Goal: Information Seeking & Learning: Learn about a topic

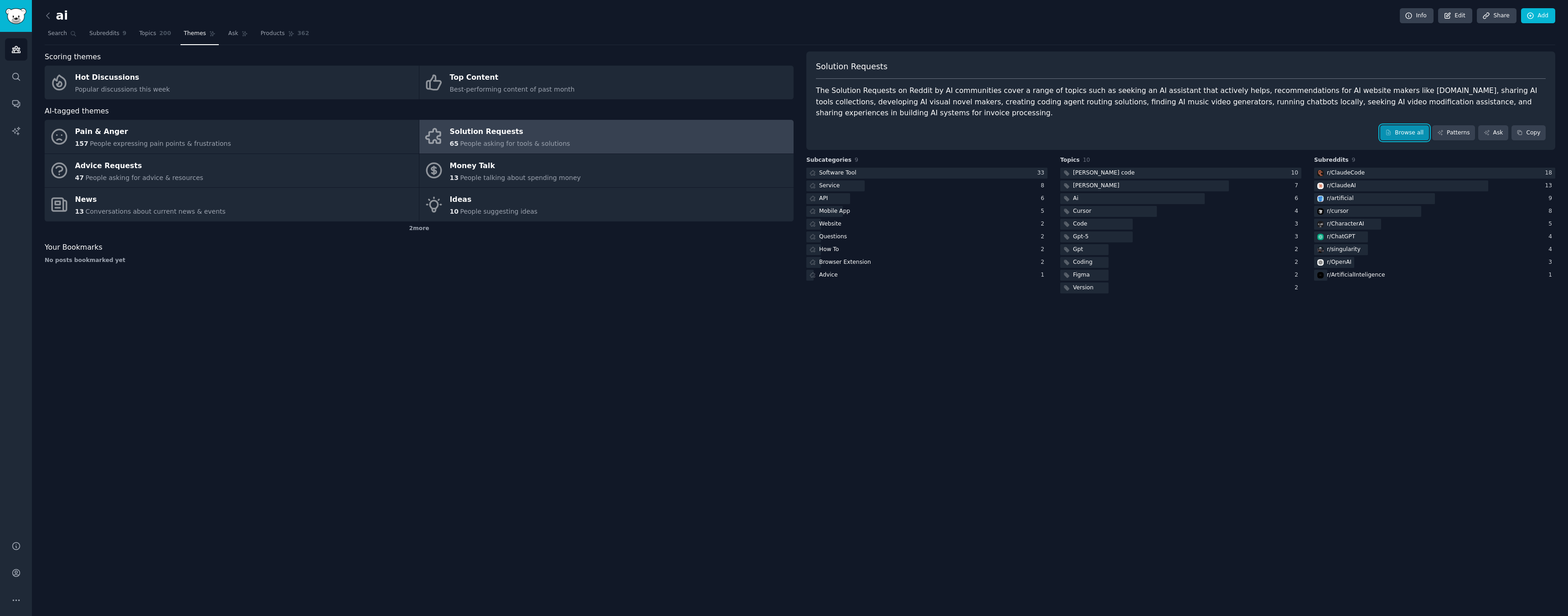
click at [1417, 134] on link "Browse all" at bounding box center [1404, 133] width 49 height 15
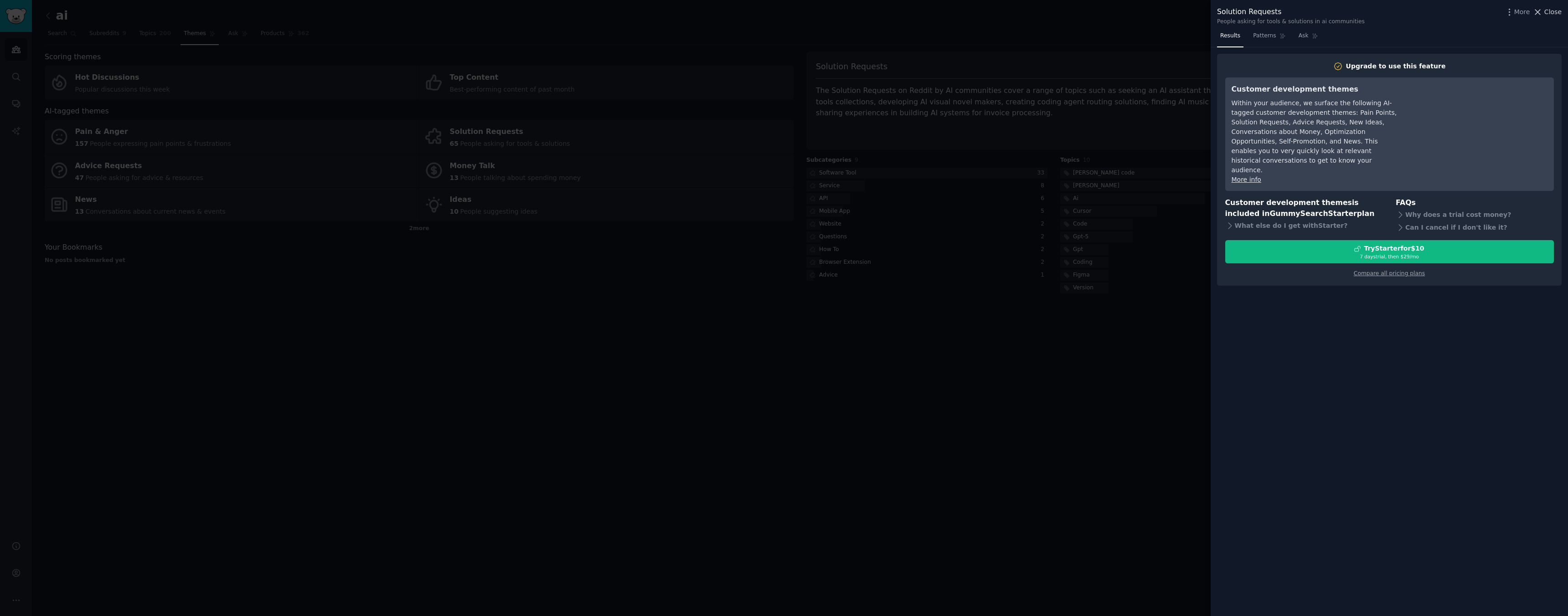
click at [1559, 15] on span "Close" at bounding box center [1553, 12] width 17 height 10
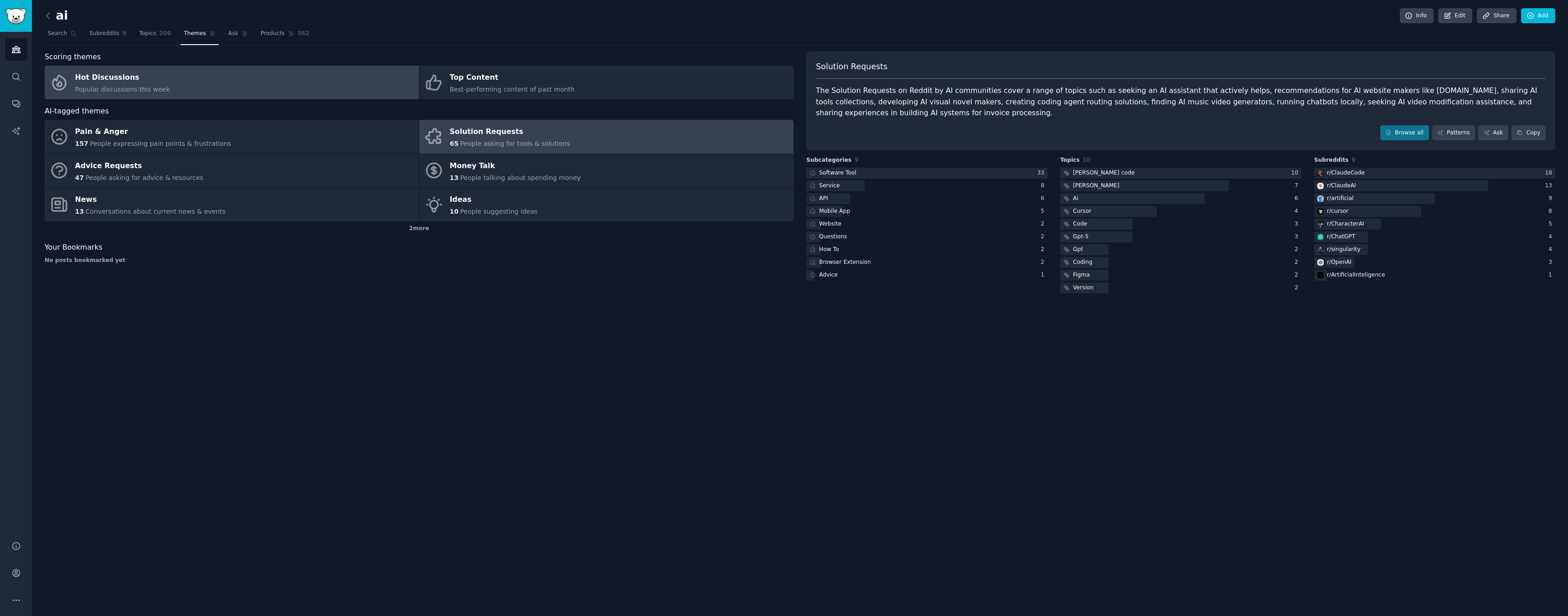
click at [126, 85] on div "Popular discussions this week" at bounding box center [123, 89] width 95 height 10
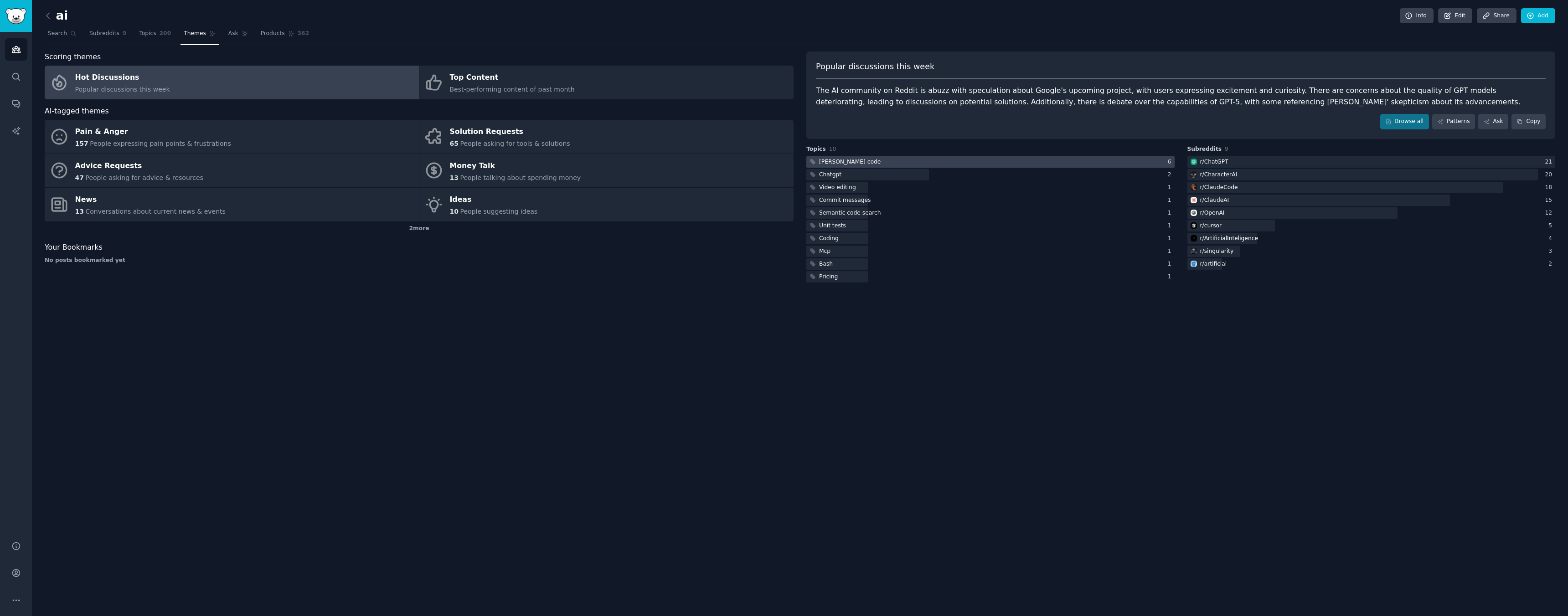
click at [875, 163] on div at bounding box center [990, 162] width 368 height 12
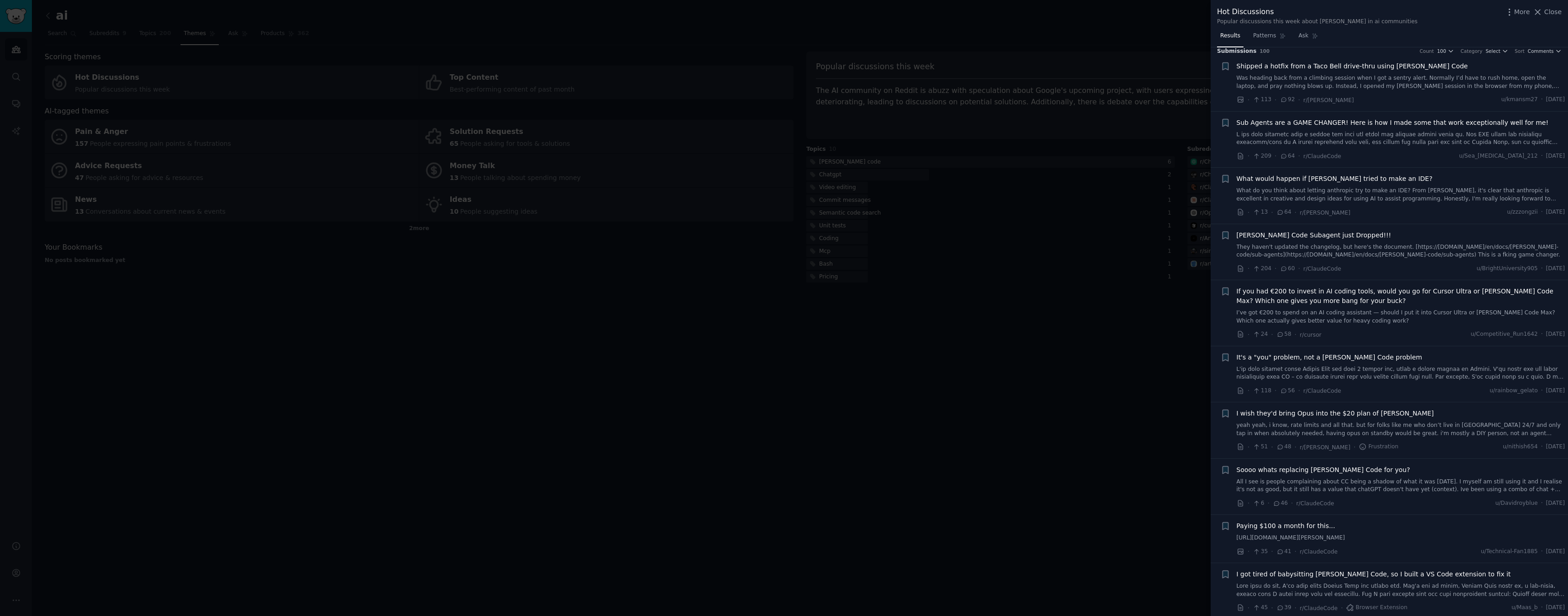
scroll to position [6, 0]
click at [1331, 74] on div "Shipped a hotfix from a Taco Bell drive-thru using [PERSON_NAME] Code Was headi…" at bounding box center [1401, 76] width 329 height 29
click at [1318, 66] on span "Shipped a hotfix from a Taco Bell drive-thru using [PERSON_NAME] Code" at bounding box center [1353, 67] width 231 height 10
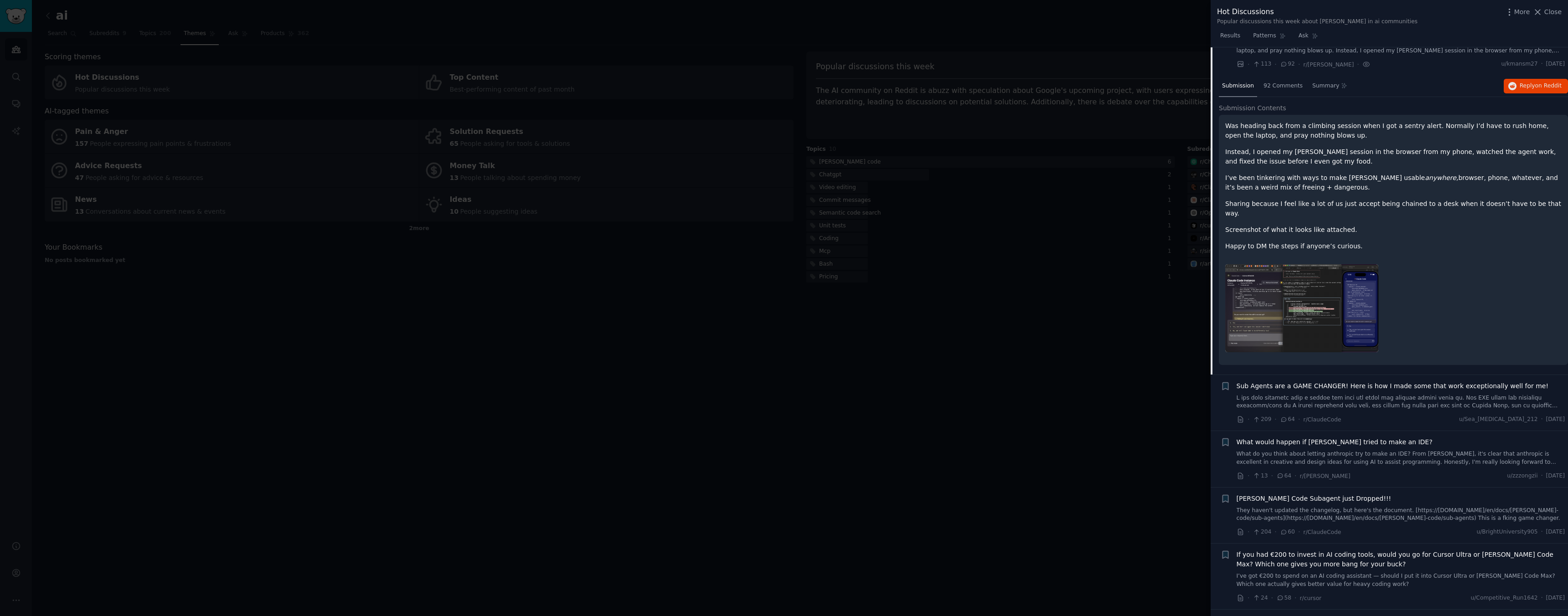
scroll to position [43, 0]
click at [1325, 284] on img at bounding box center [1302, 308] width 153 height 88
click at [1516, 79] on button "Reply on Reddit" at bounding box center [1536, 86] width 65 height 15
click at [1295, 394] on link at bounding box center [1401, 402] width 329 height 16
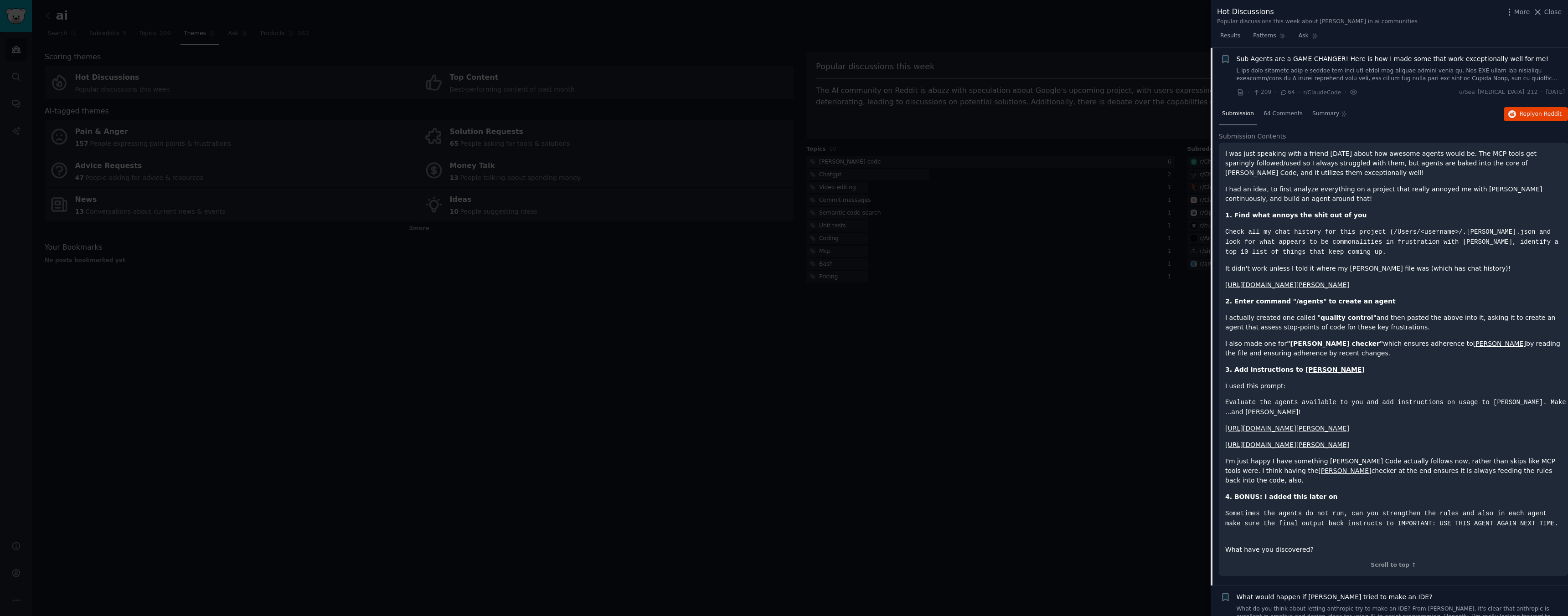
scroll to position [71, 0]
click at [1547, 110] on span "on Reddit" at bounding box center [1548, 113] width 26 height 6
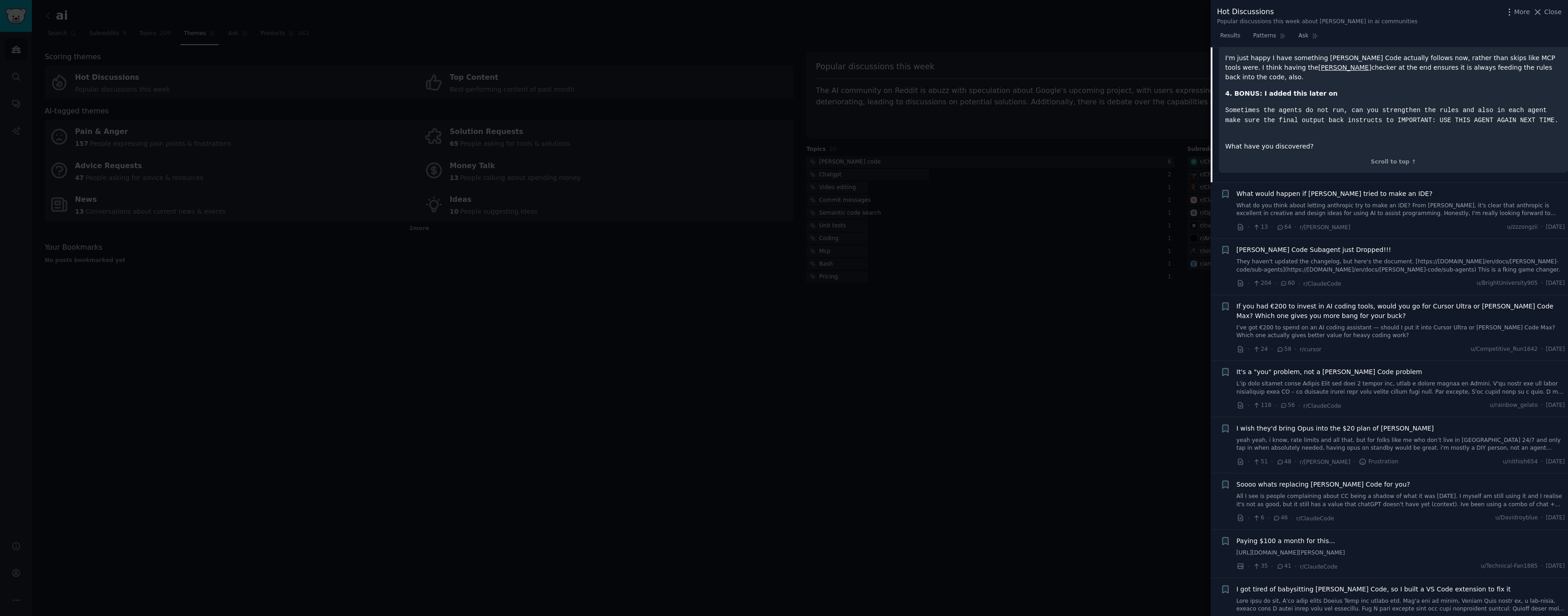
scroll to position [506, 0]
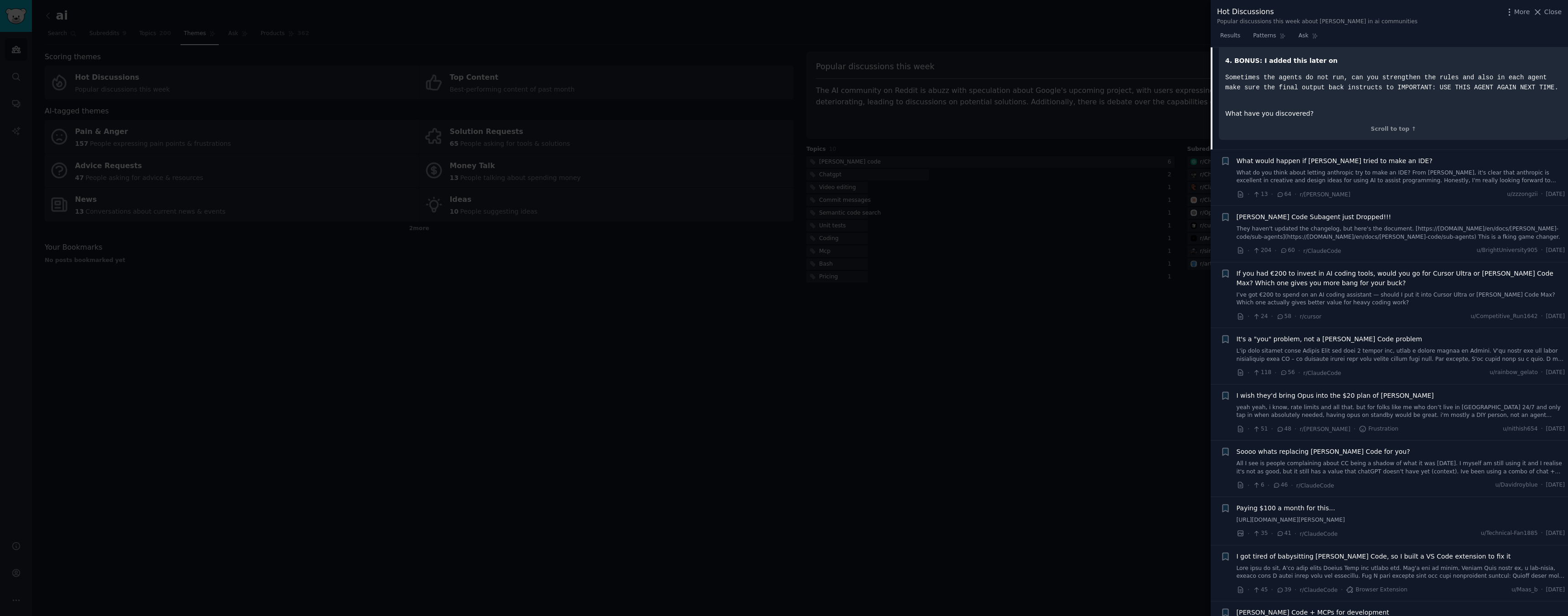
click at [1300, 185] on div "What would happen if [PERSON_NAME] tried to make an IDE? What do you think abou…" at bounding box center [1401, 170] width 329 height 29
click at [1292, 166] on span "What would happen if [PERSON_NAME] tried to make an IDE?" at bounding box center [1335, 161] width 196 height 10
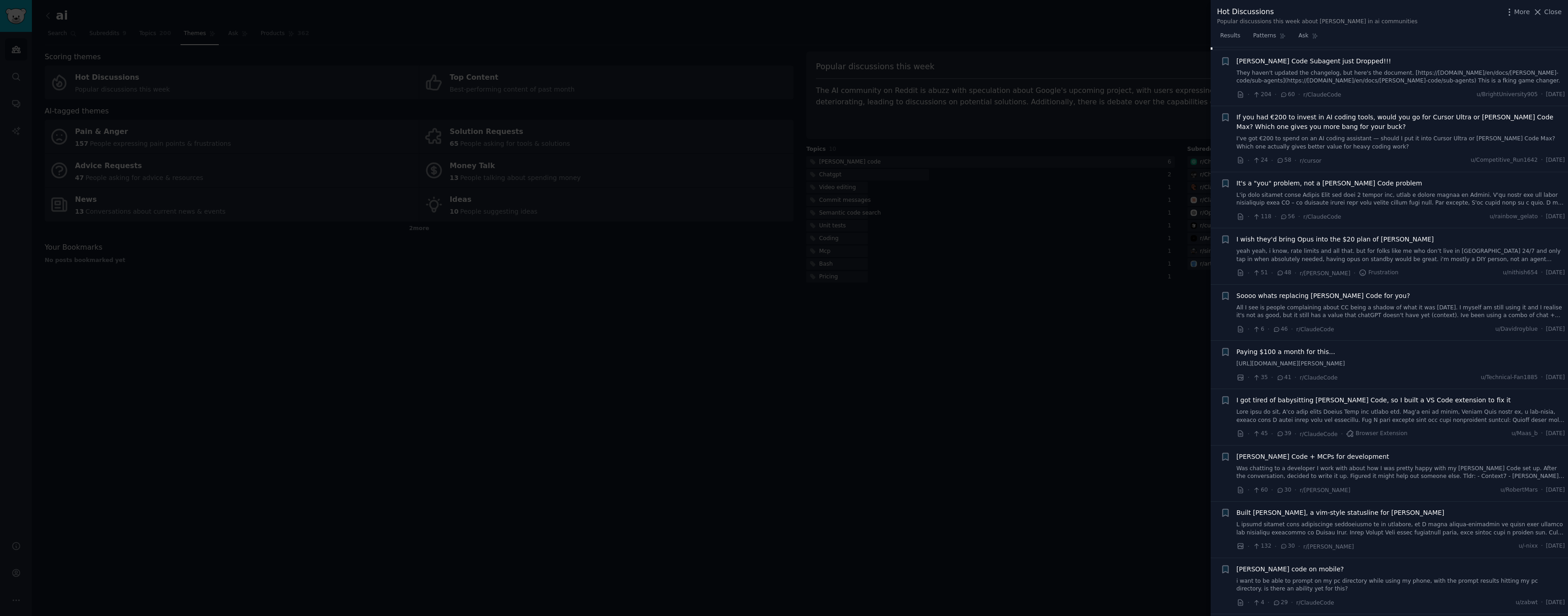
scroll to position [127, 0]
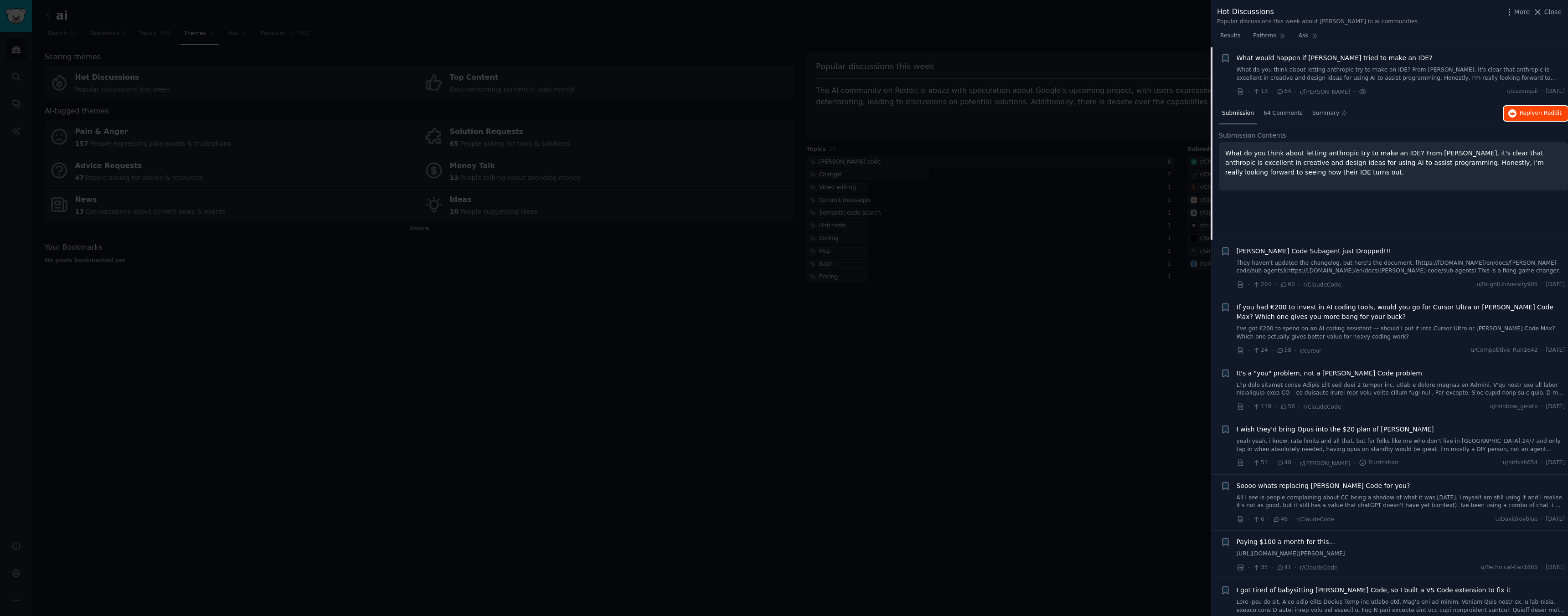
click at [1535, 108] on button "Reply on Reddit" at bounding box center [1536, 113] width 65 height 15
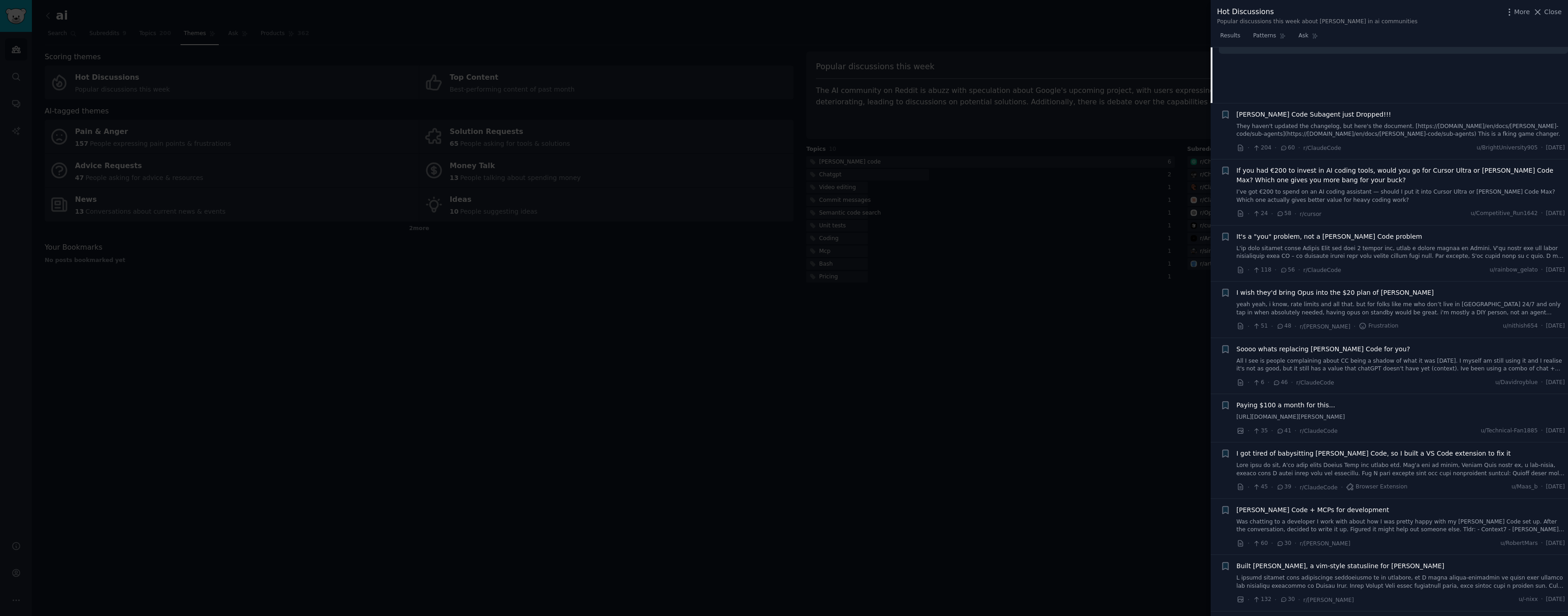
scroll to position [0, 0]
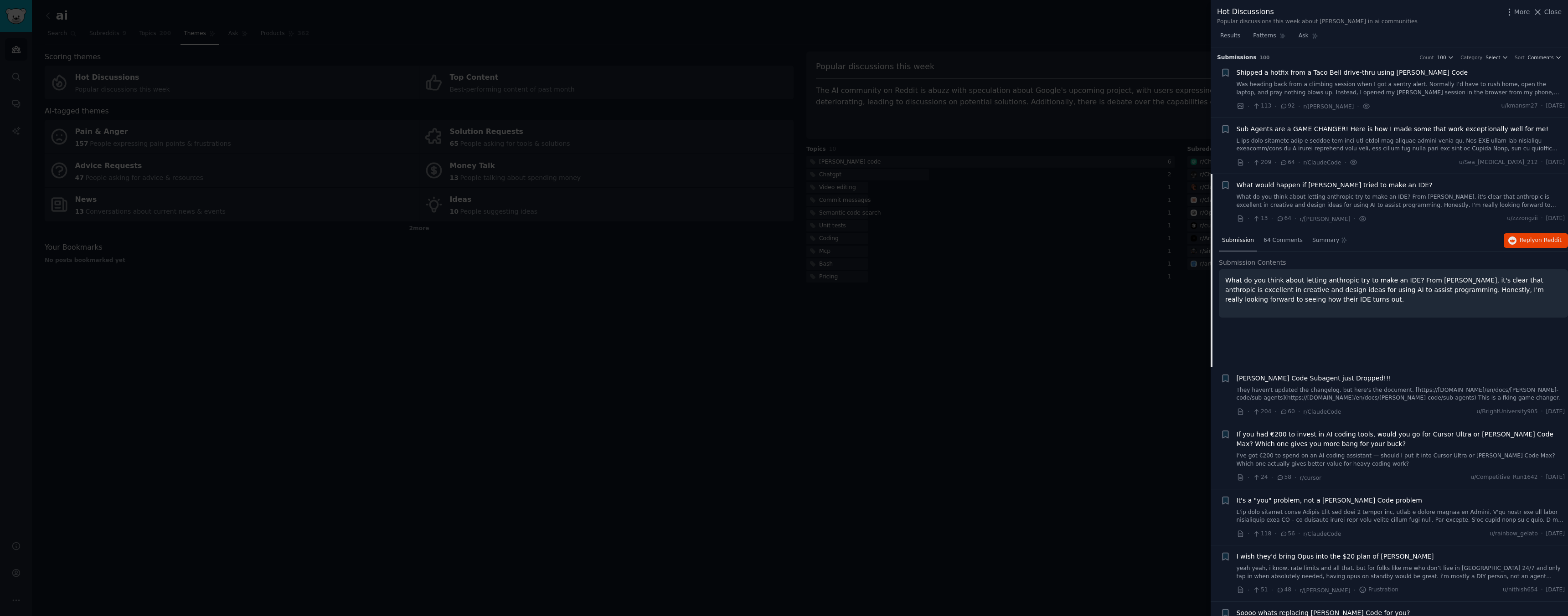
click at [1011, 270] on div at bounding box center [784, 308] width 1568 height 616
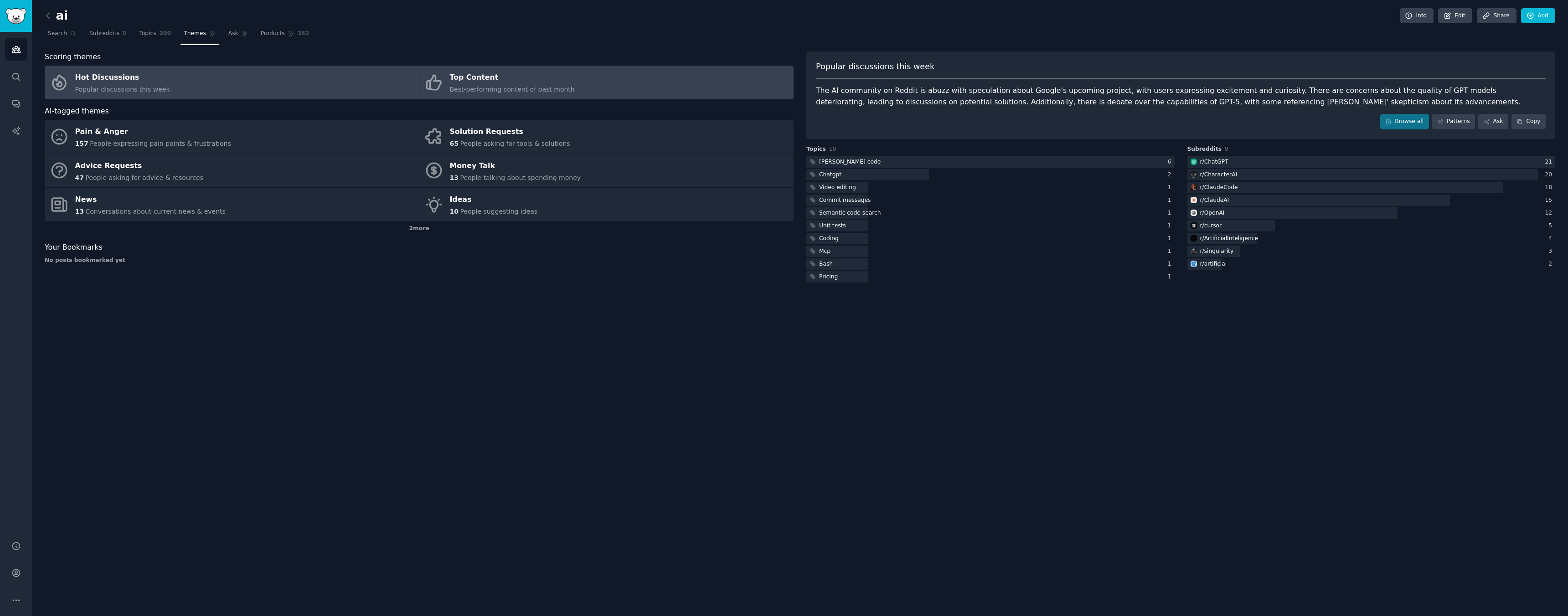
click at [549, 94] on div "Best-performing content of past month" at bounding box center [512, 89] width 125 height 10
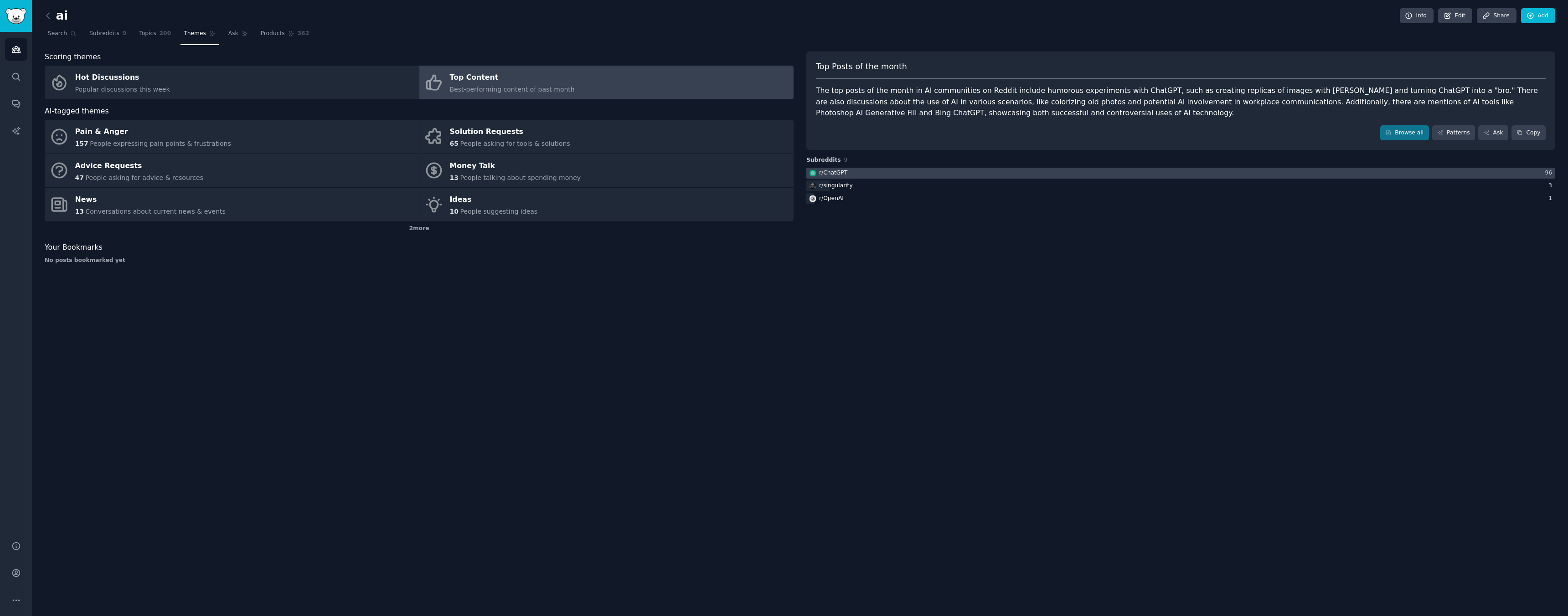
click at [1203, 170] on div at bounding box center [1181, 173] width 749 height 12
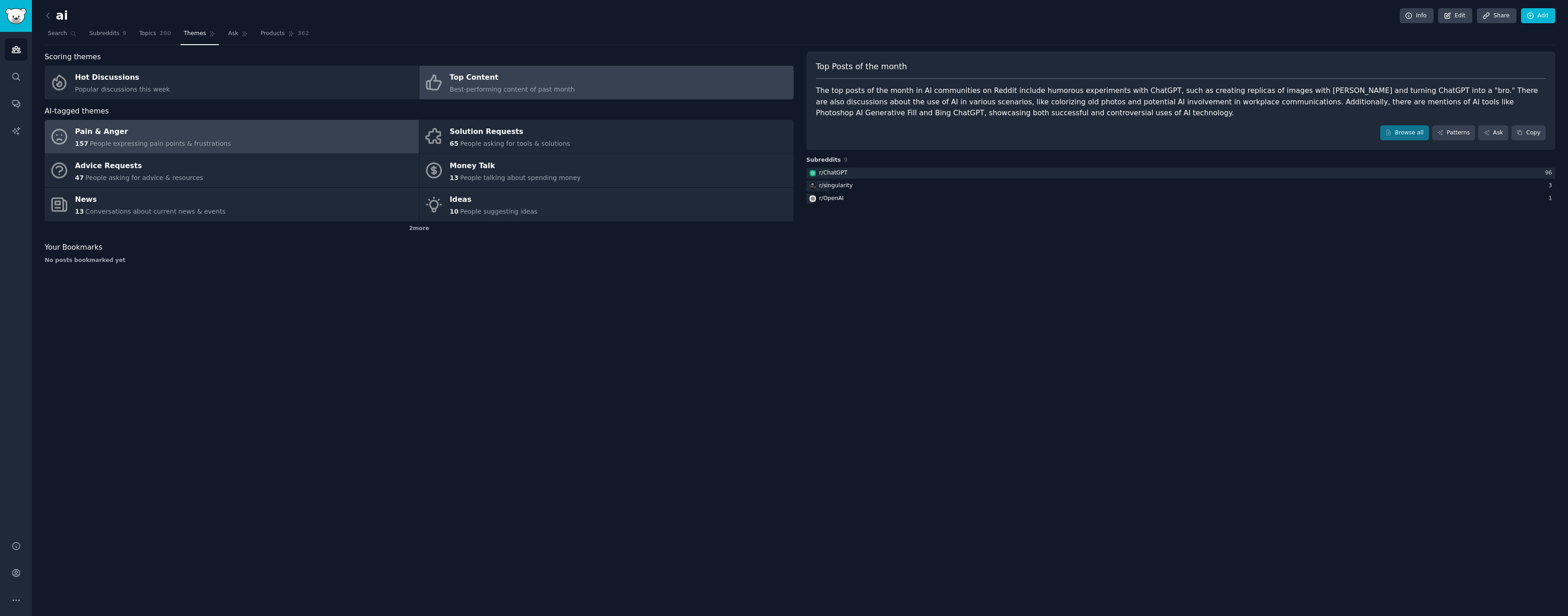
click at [237, 136] on link "Pain & Anger 157 People expressing pain points & frustrations" at bounding box center [231, 136] width 374 height 33
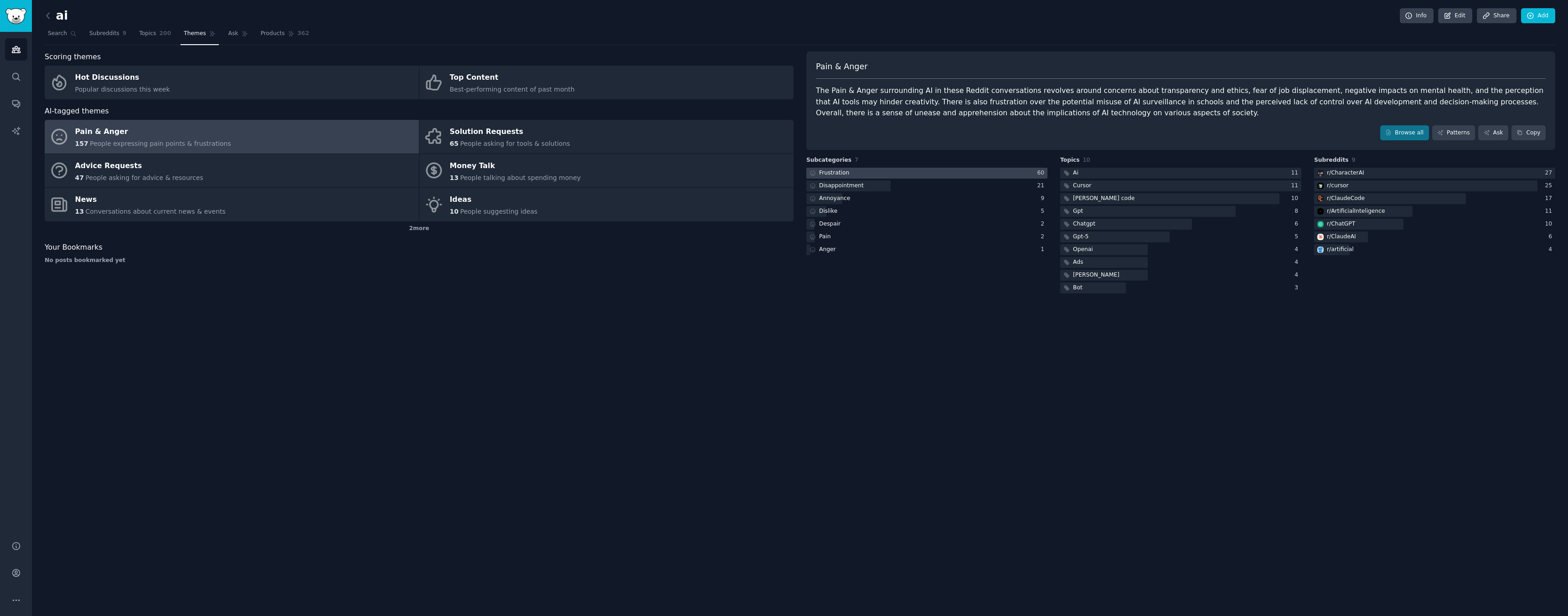
click at [868, 176] on div at bounding box center [927, 173] width 241 height 12
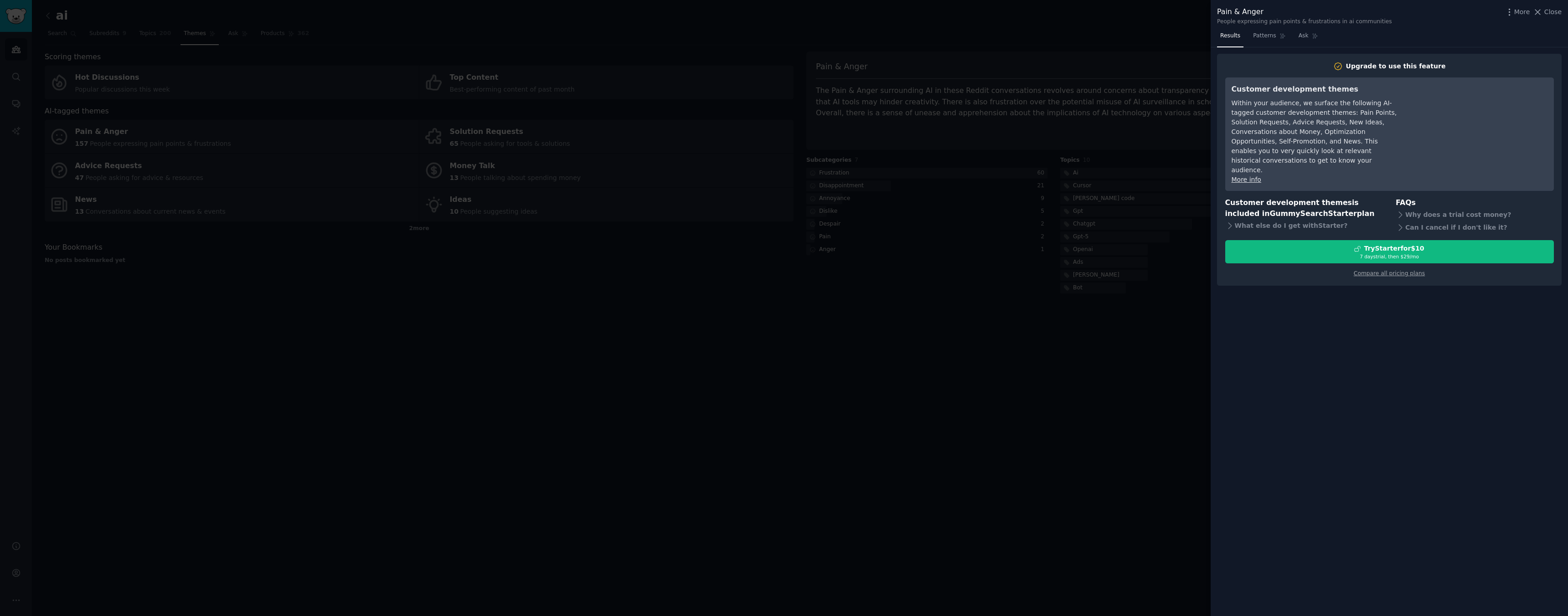
click at [951, 264] on div at bounding box center [784, 308] width 1568 height 616
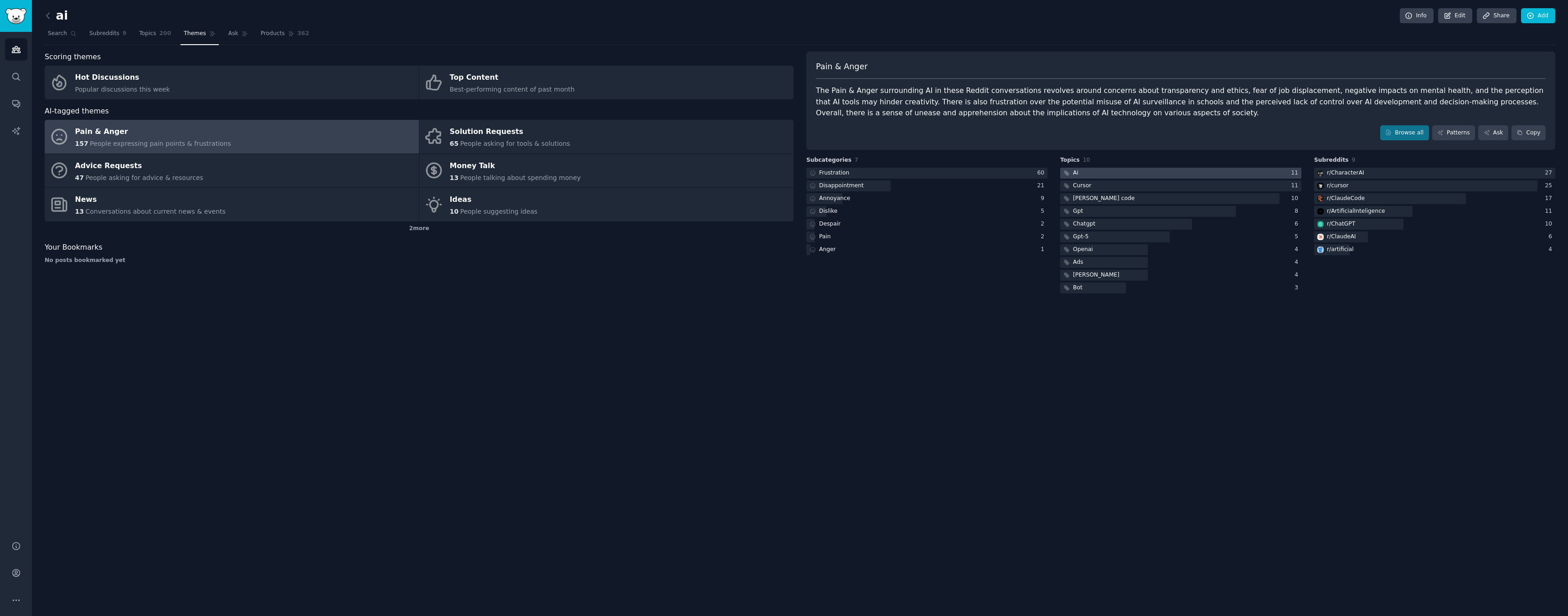
click at [1120, 177] on div at bounding box center [1181, 173] width 241 height 12
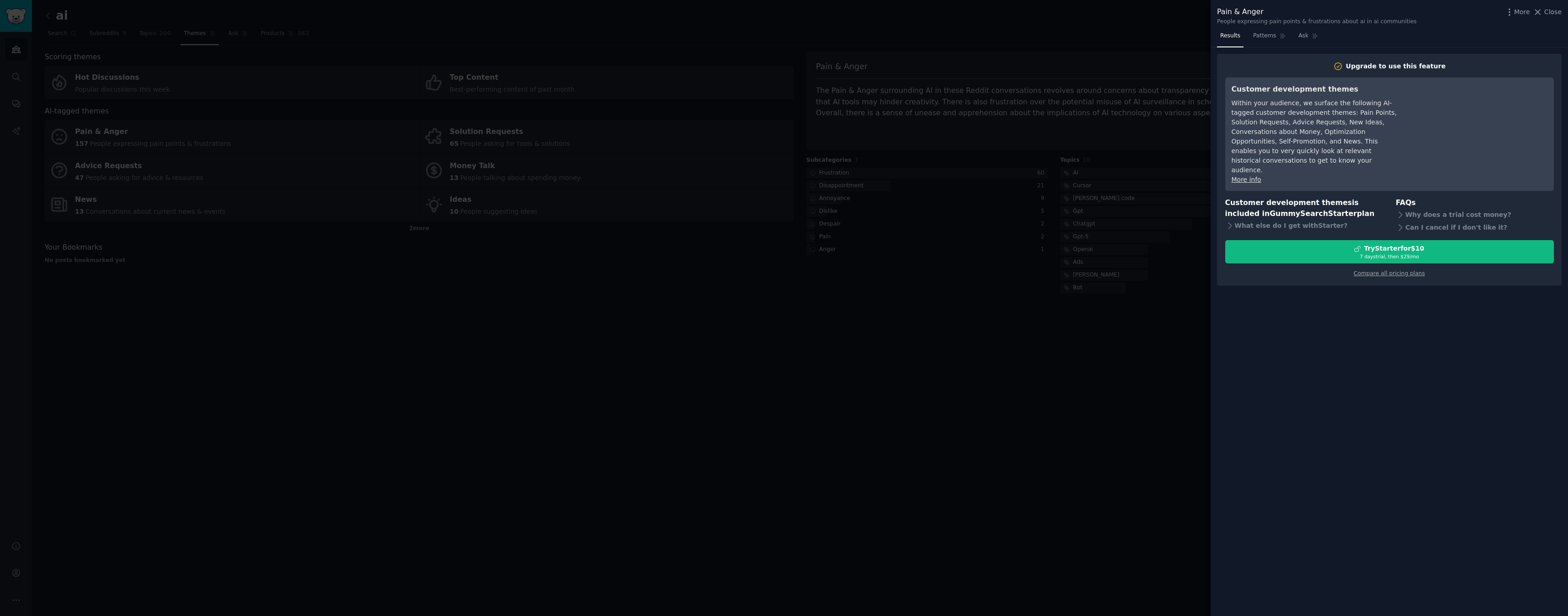
click at [1038, 296] on div at bounding box center [784, 308] width 1568 height 616
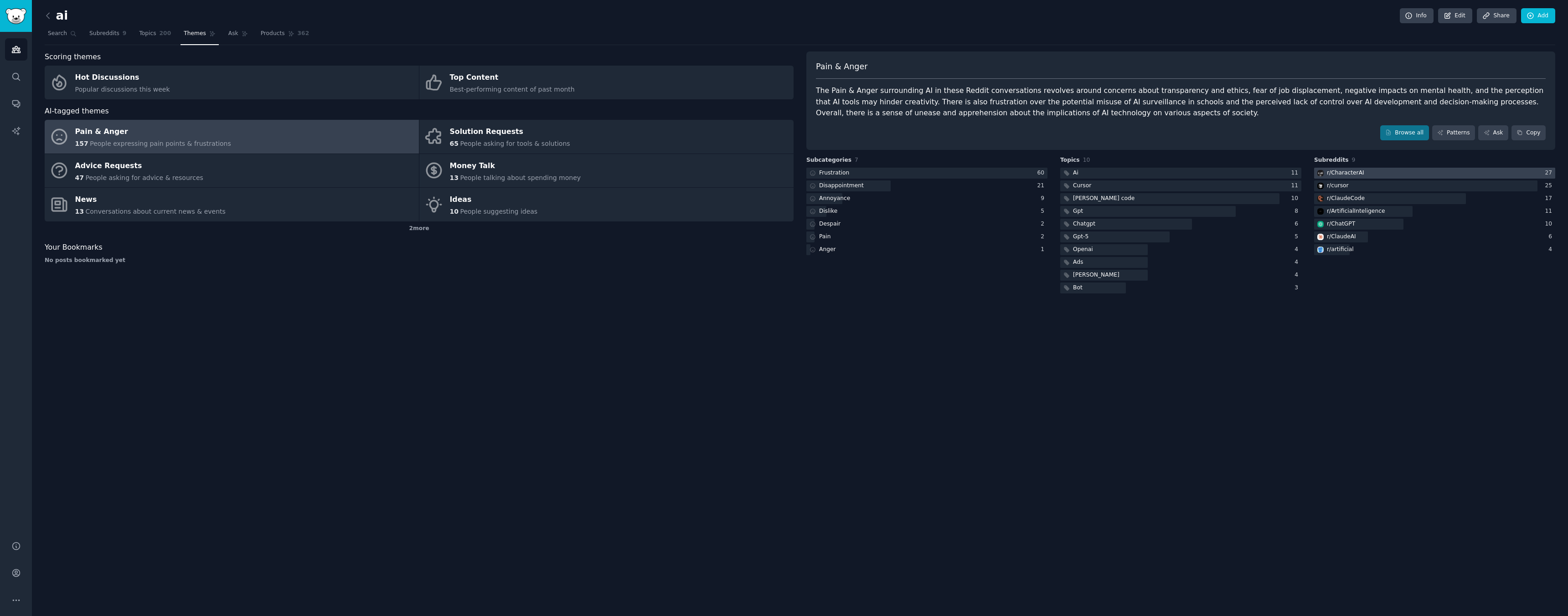
click at [1368, 175] on div at bounding box center [1435, 173] width 241 height 12
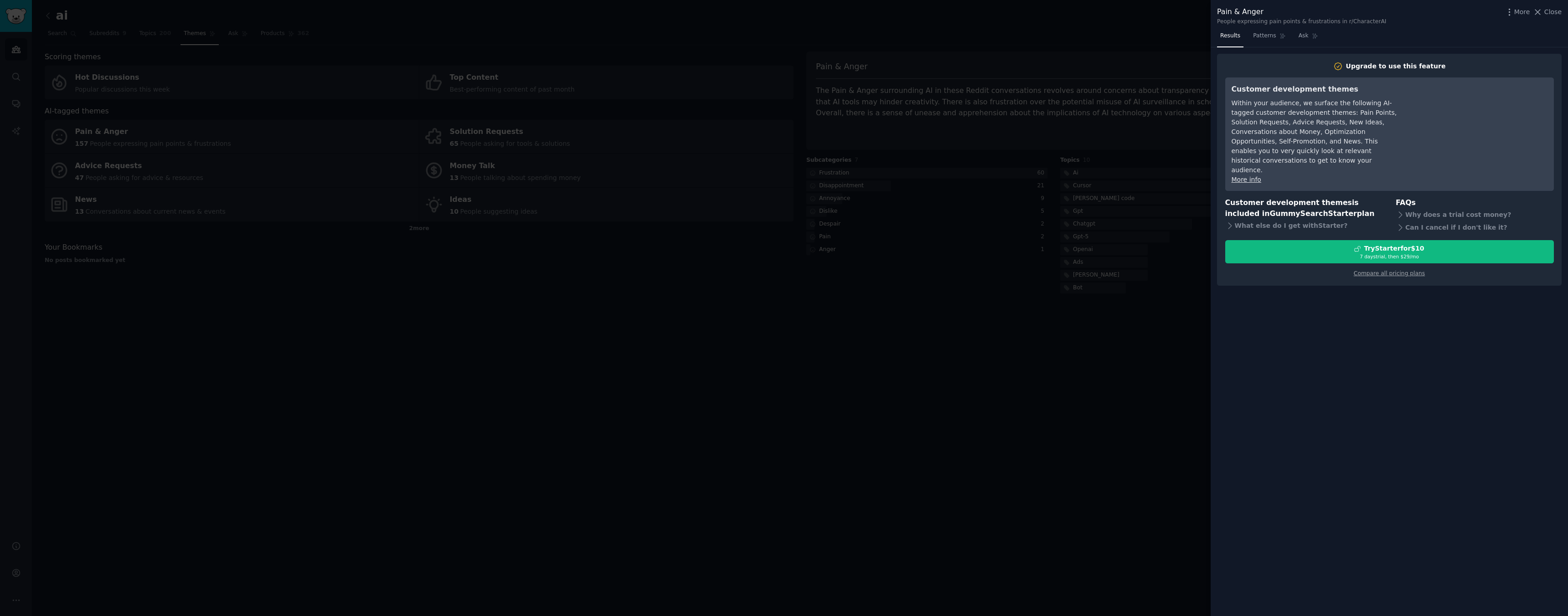
click at [1175, 342] on div at bounding box center [784, 308] width 1568 height 616
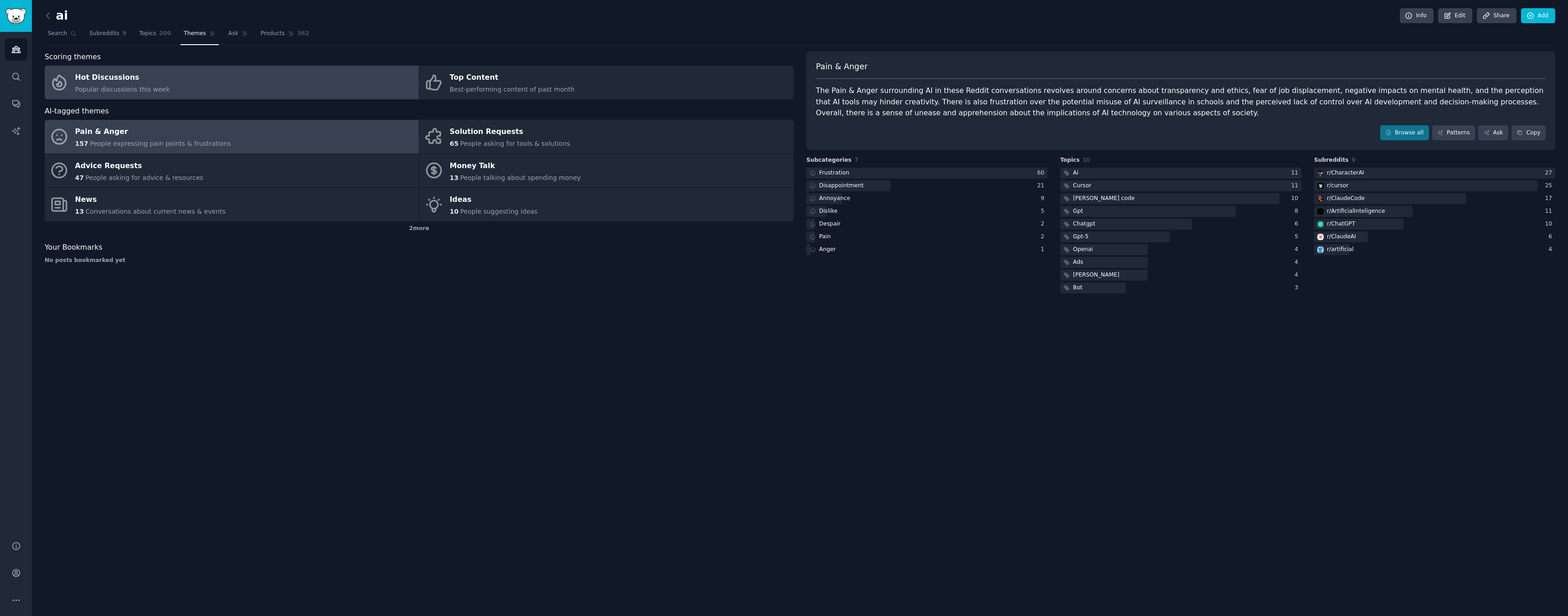
click at [222, 77] on link "Hot Discussions Popular discussions this week" at bounding box center [231, 82] width 374 height 33
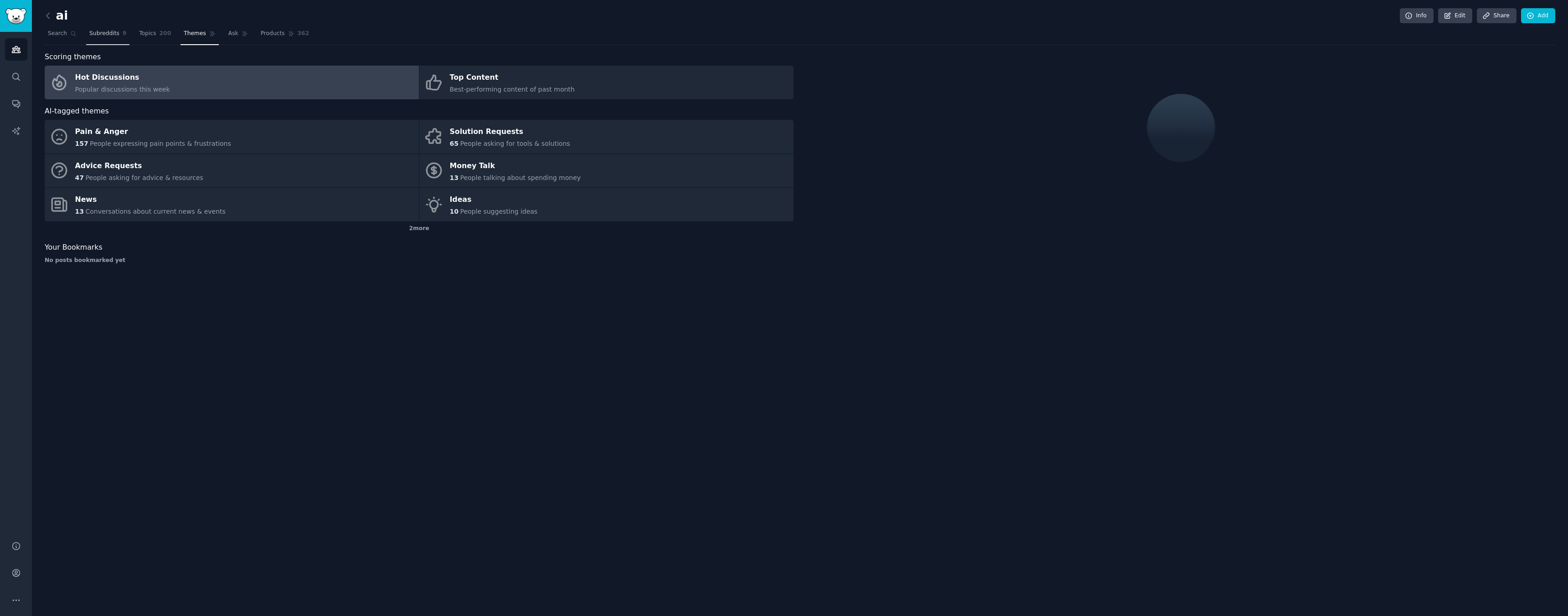
click at [105, 35] on span "Subreddits" at bounding box center [104, 33] width 30 height 8
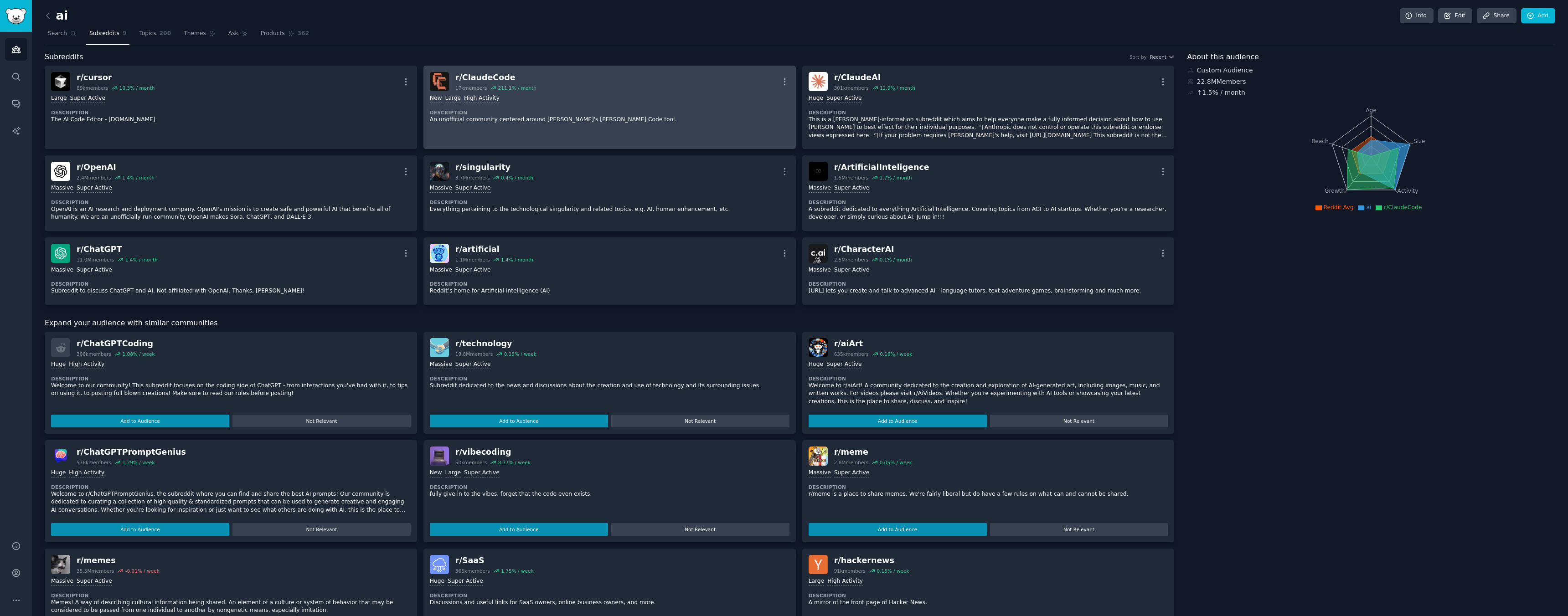
click at [478, 77] on div "r/ ClaudeCode" at bounding box center [495, 77] width 81 height 12
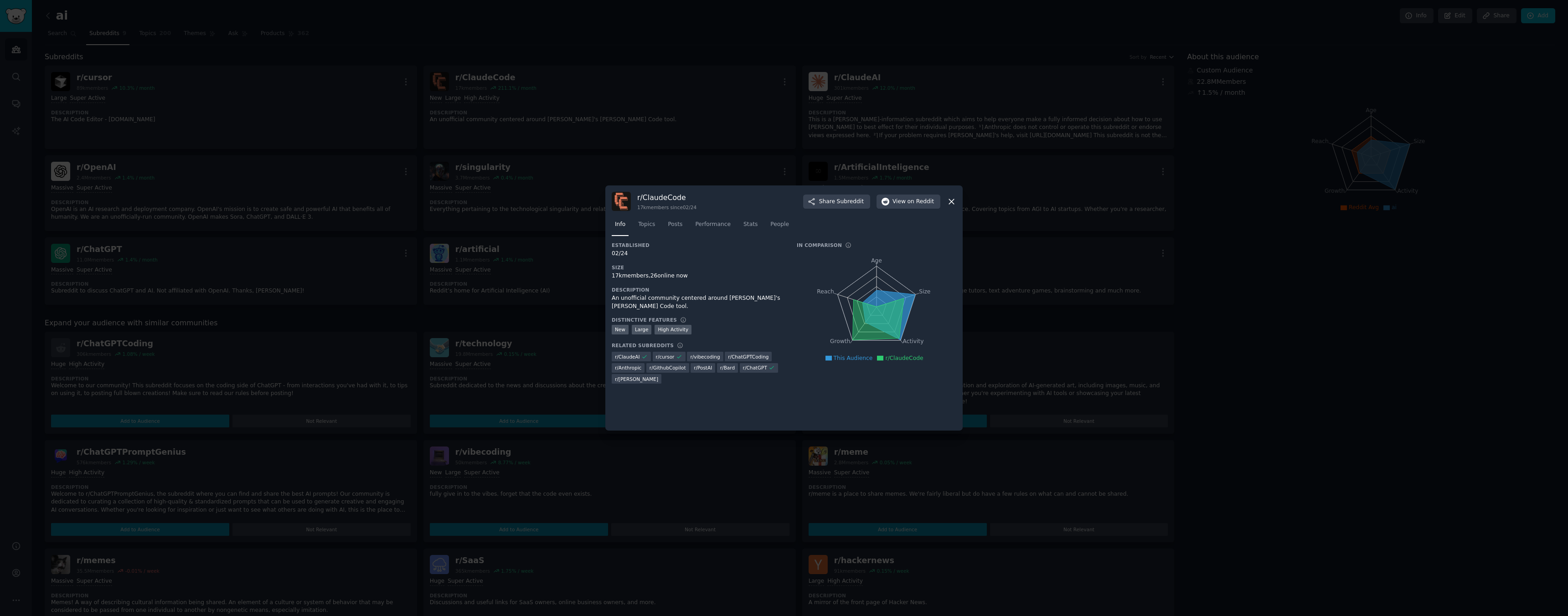
click at [479, 77] on div at bounding box center [784, 308] width 1568 height 616
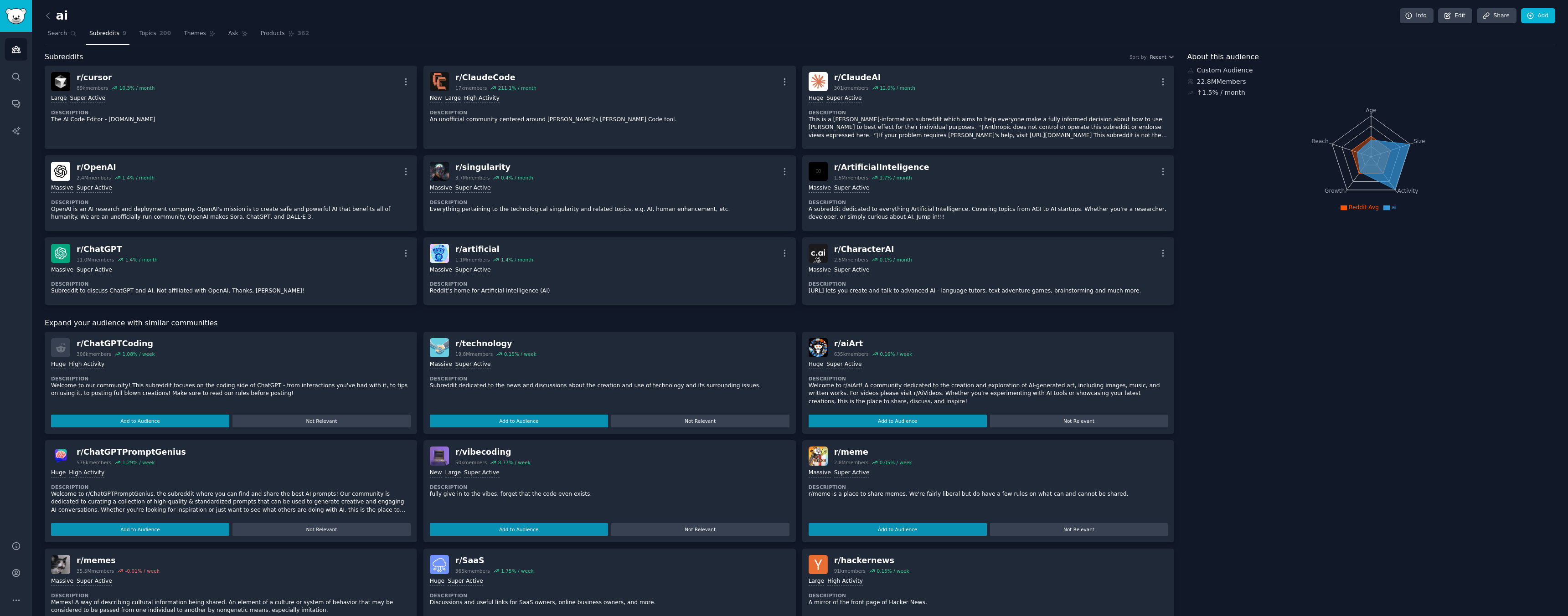
click at [479, 77] on div "r/ ClaudeCode" at bounding box center [495, 77] width 81 height 12
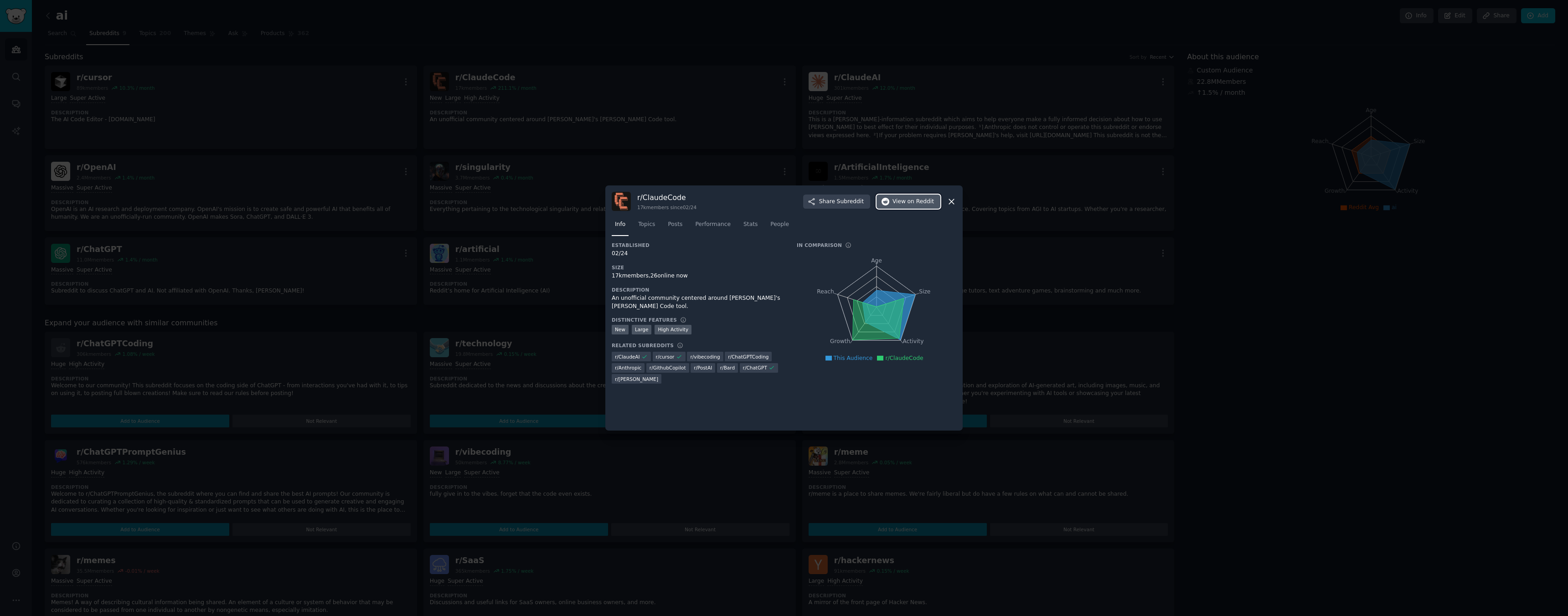
click at [894, 205] on span "View on Reddit" at bounding box center [913, 201] width 41 height 8
click at [306, 189] on div at bounding box center [784, 308] width 1568 height 616
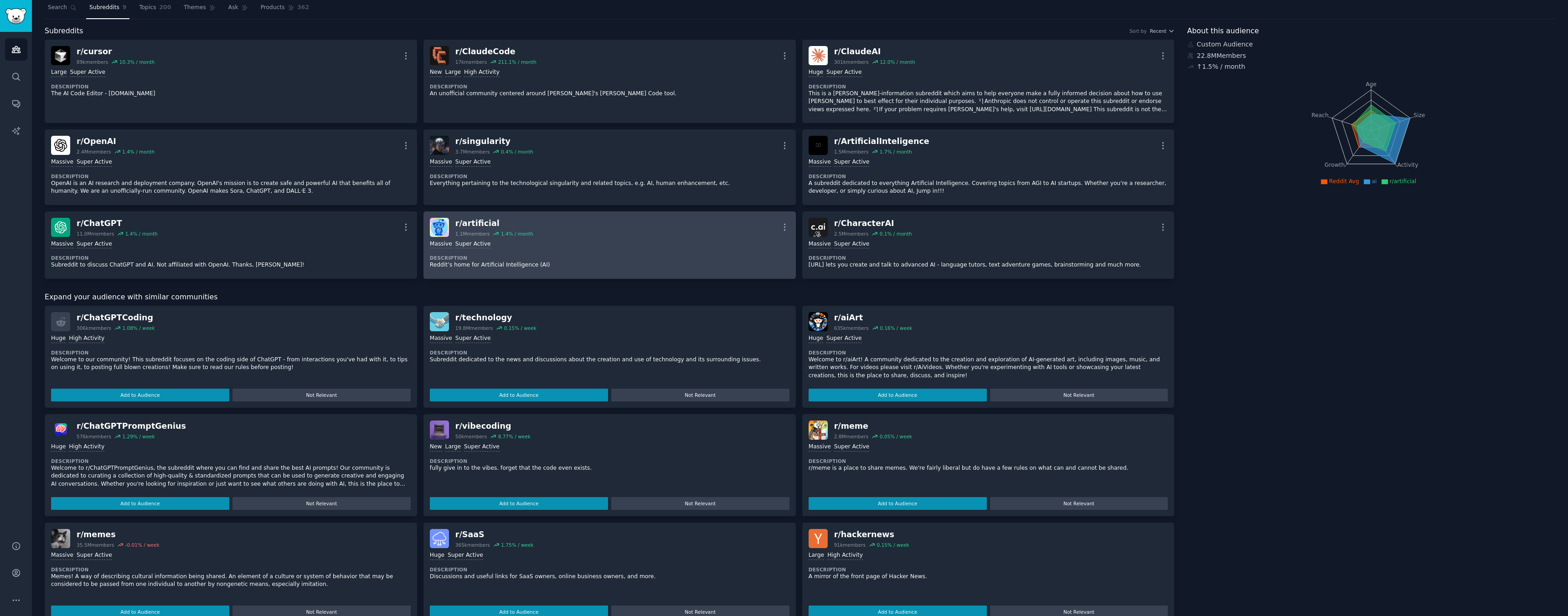
scroll to position [156, 0]
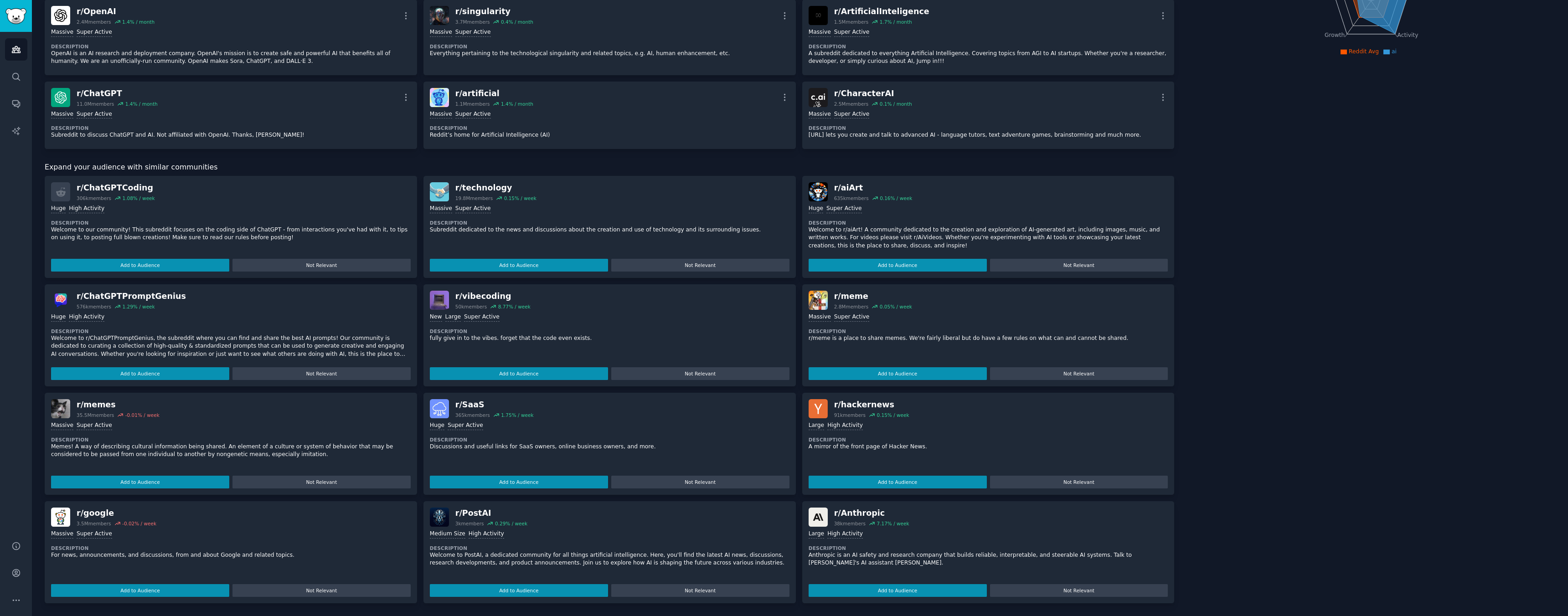
click at [577, 319] on div "New Large Super Active" at bounding box center [609, 317] width 360 height 9
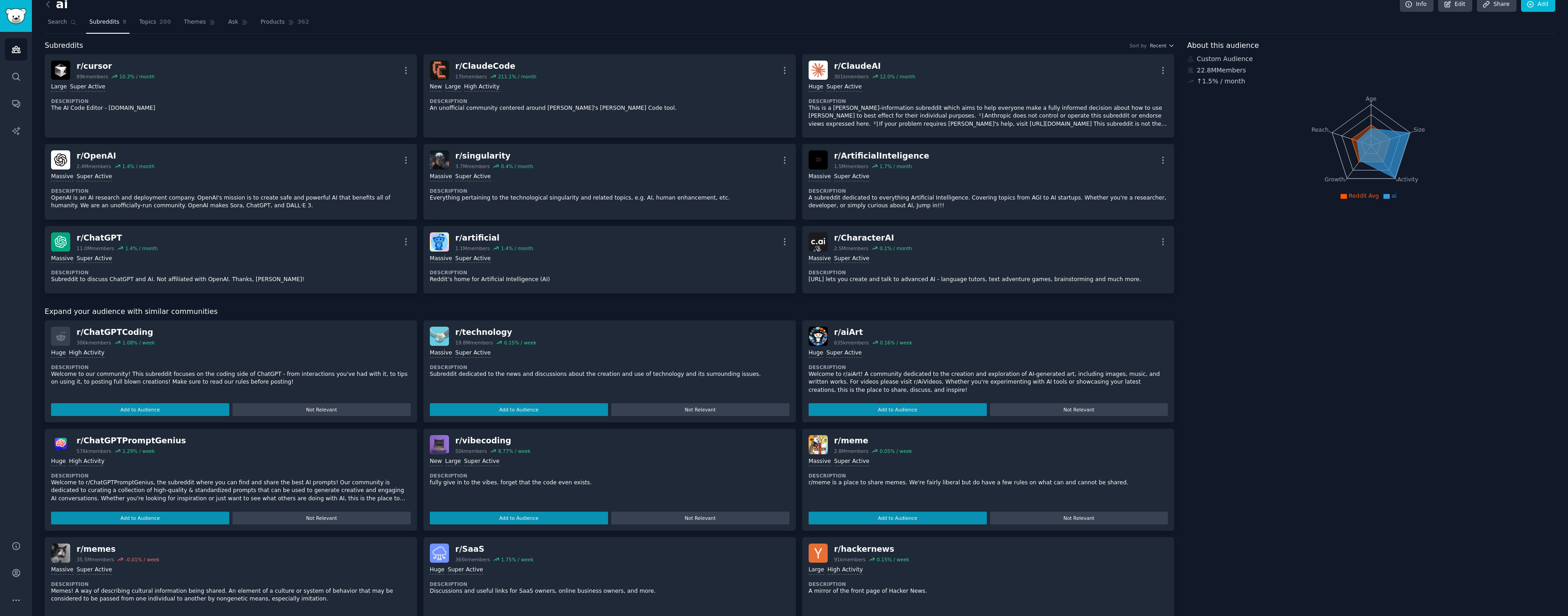
scroll to position [0, 0]
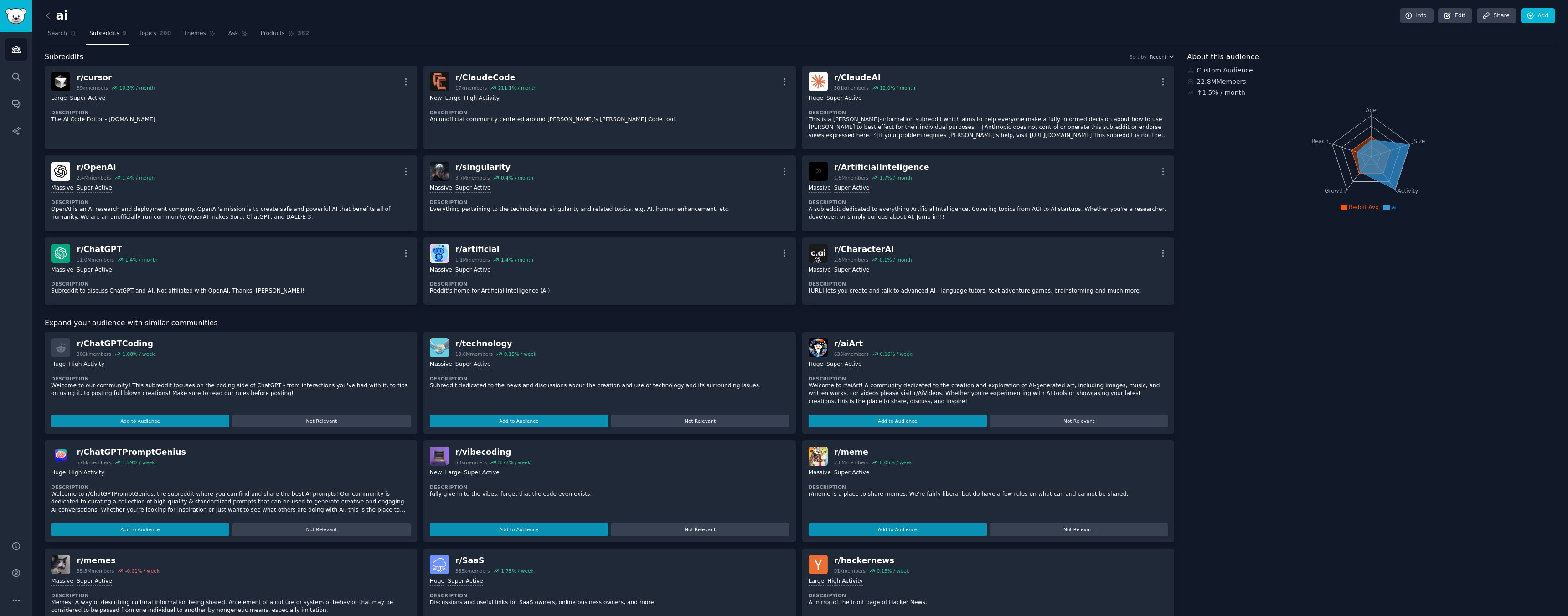
click at [98, 32] on span "Subreddits" at bounding box center [104, 33] width 30 height 8
click at [47, 16] on icon at bounding box center [47, 15] width 2 height 5
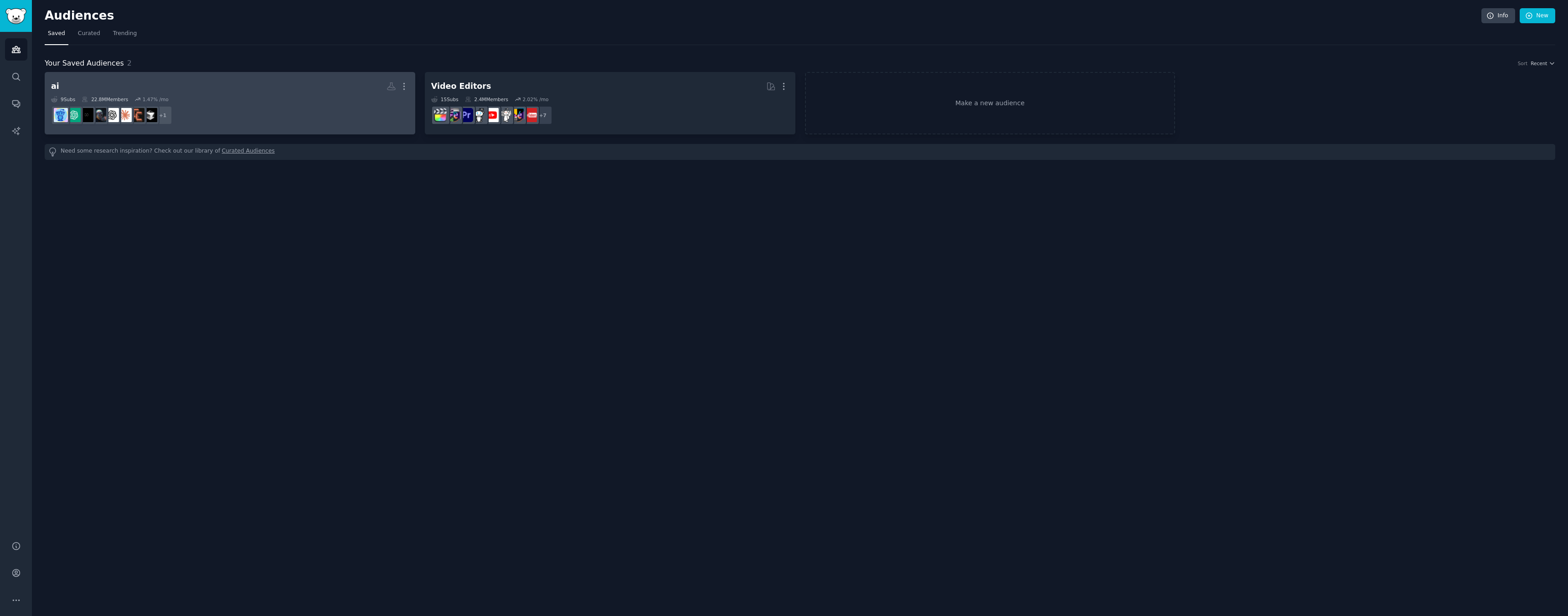
click at [209, 96] on div "9 Sub s 22.8M Members 1.47 % /mo" at bounding box center [230, 99] width 358 height 6
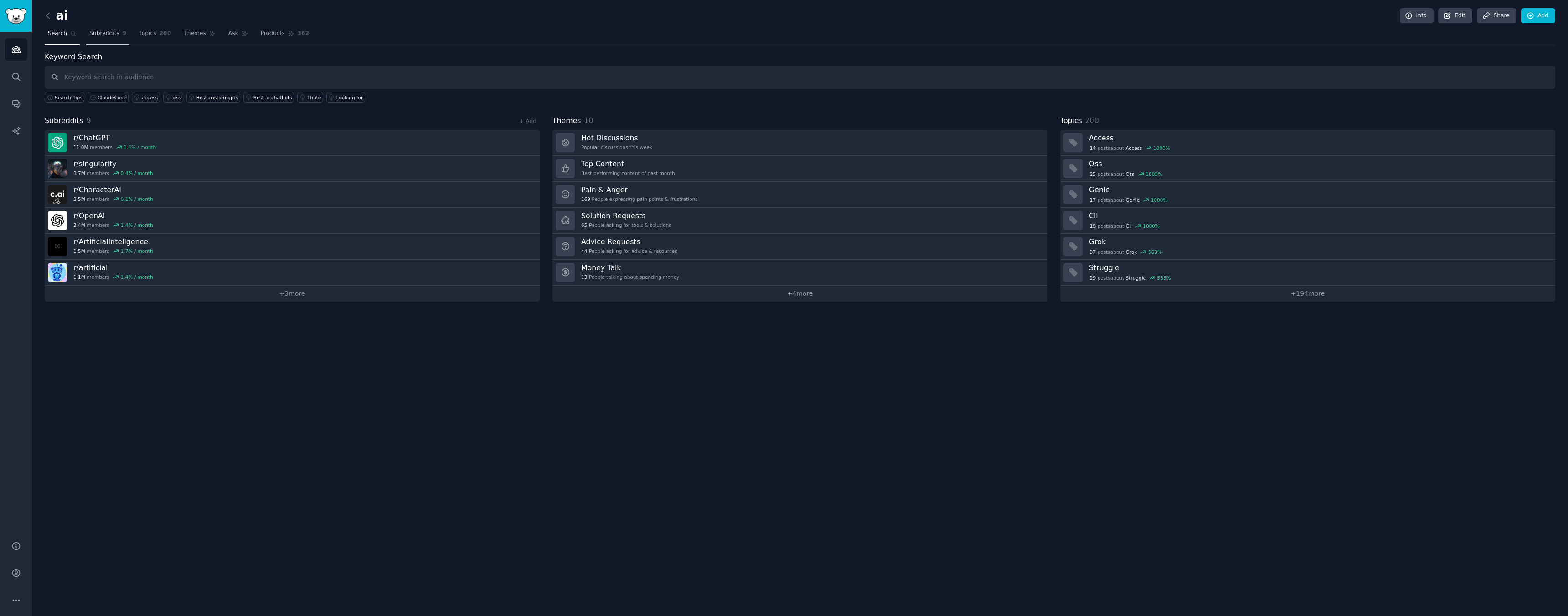
click at [100, 29] on link "Subreddits 9" at bounding box center [108, 35] width 43 height 19
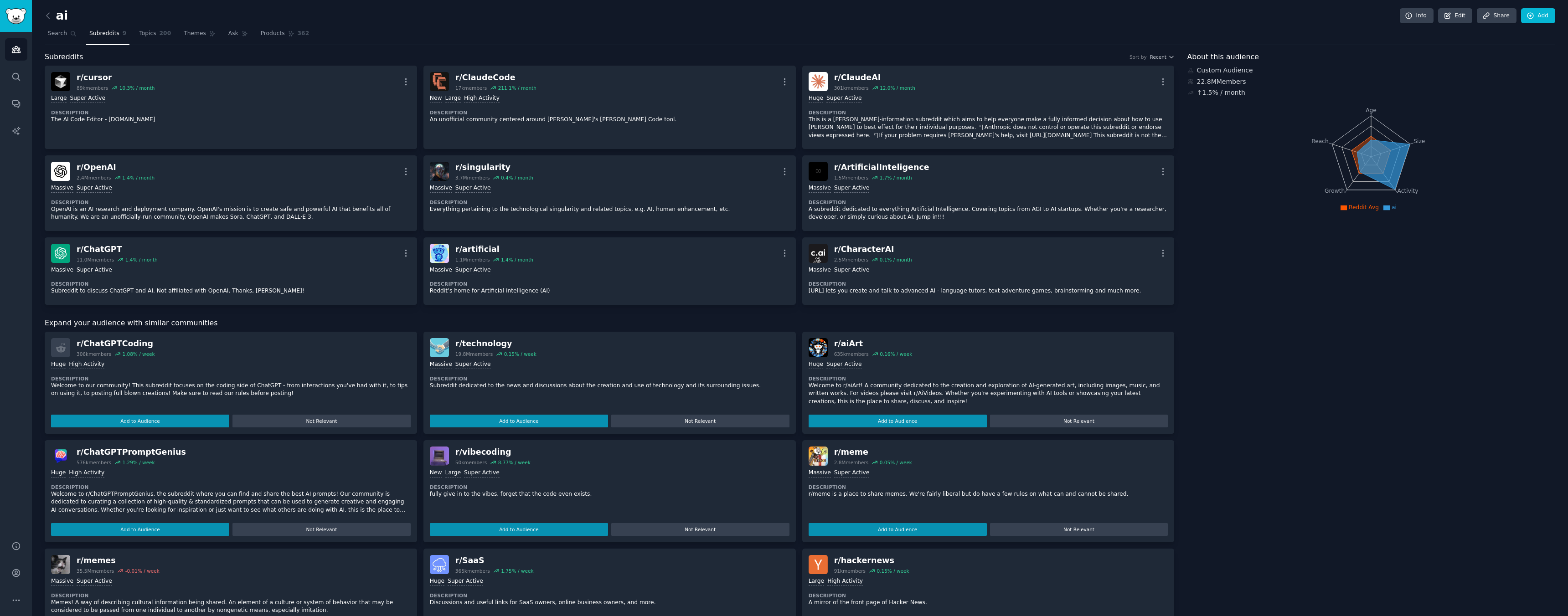
scroll to position [1, 0]
click at [146, 42] on link "Topics 200" at bounding box center [155, 35] width 38 height 19
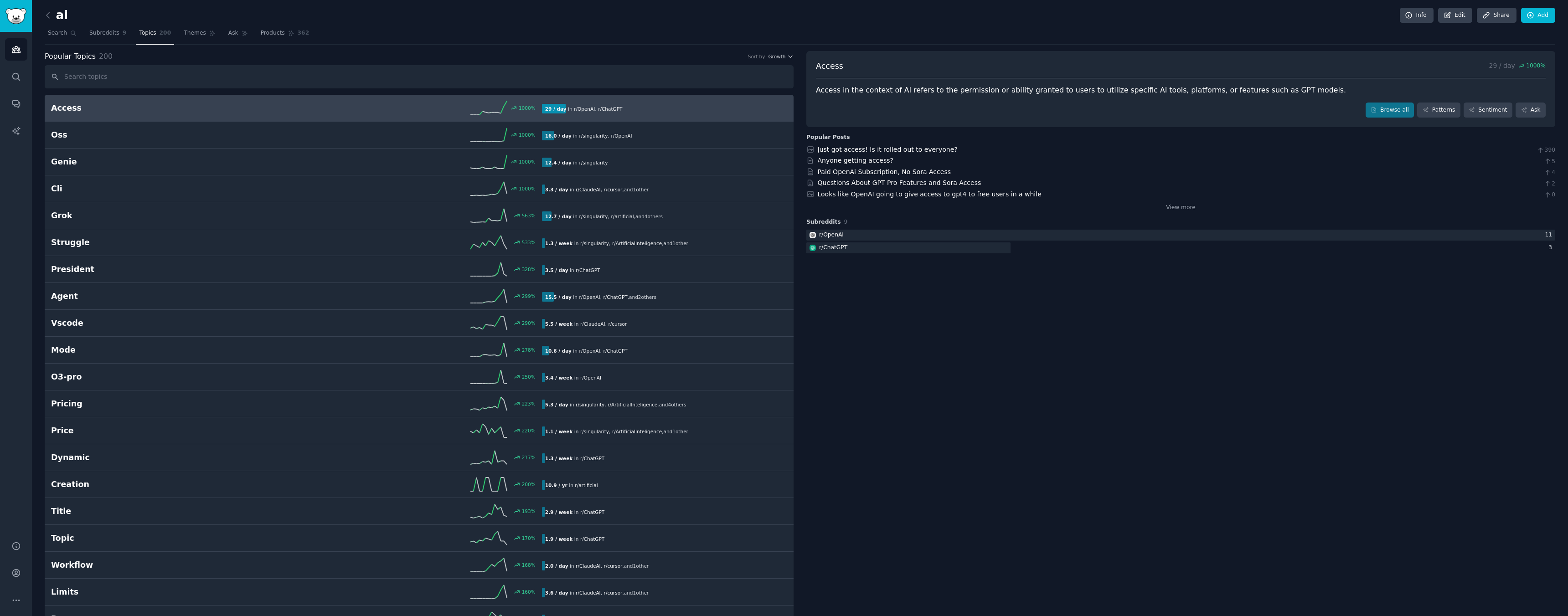
click at [146, 107] on h2 "Access" at bounding box center [173, 108] width 245 height 12
